Goal: Find specific page/section: Find specific page/section

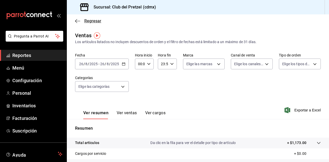
click at [75, 21] on icon "button" at bounding box center [76, 21] width 2 height 4
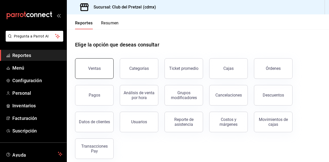
click at [103, 67] on button "Ventas" at bounding box center [94, 68] width 39 height 21
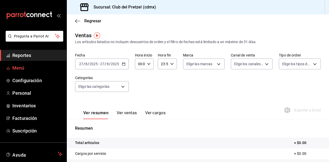
click at [23, 69] on span "Menú" at bounding box center [37, 68] width 50 height 7
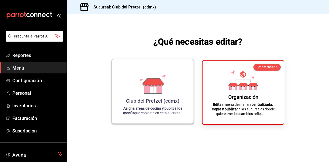
click at [173, 86] on div "Club del Pretzel (cdmx) Asigna áreas de cocina y publica los menús que copiaste…" at bounding box center [152, 92] width 69 height 56
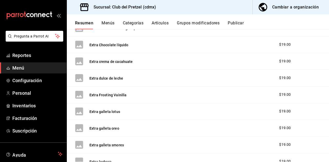
scroll to position [334, 0]
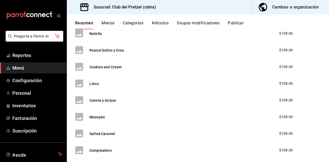
scroll to position [257, 0]
